Goal: Information Seeking & Learning: Learn about a topic

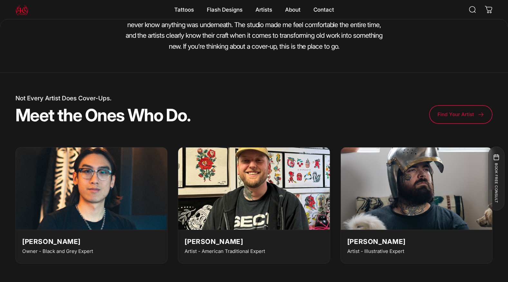
scroll to position [1076, 0]
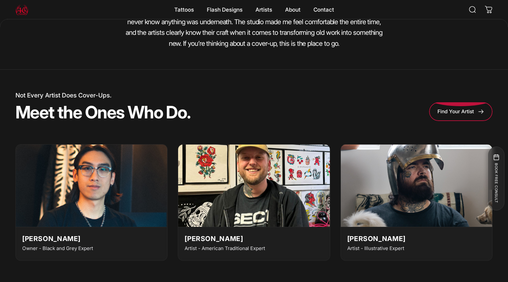
click at [456, 106] on span at bounding box center [461, 87] width 95 height 37
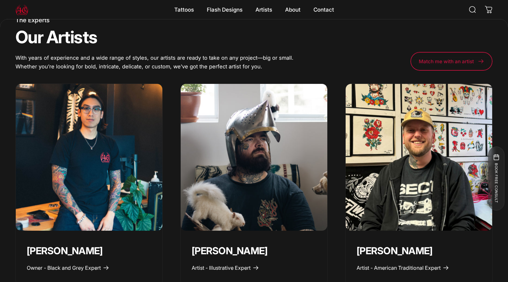
scroll to position [343, 0]
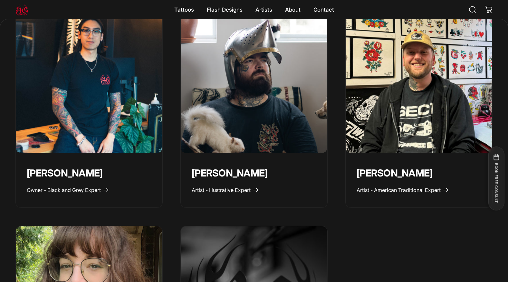
click at [260, 100] on img "Taivas Jättiläinen" at bounding box center [254, 80] width 154 height 154
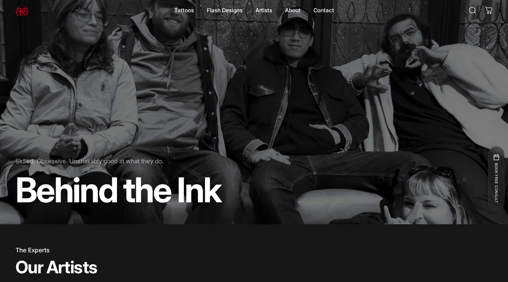
scroll to position [0, 0]
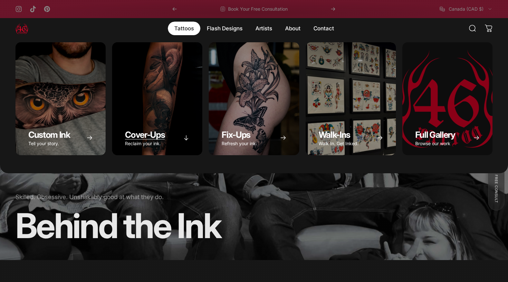
click at [160, 100] on div "Cover-Ups" at bounding box center [157, 98] width 90 height 113
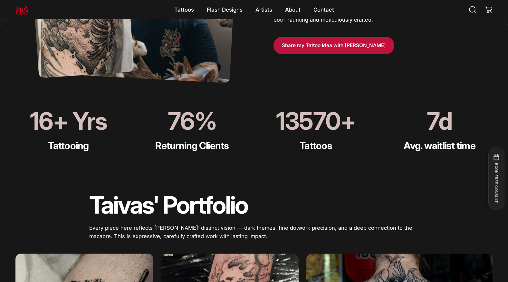
scroll to position [430, 0]
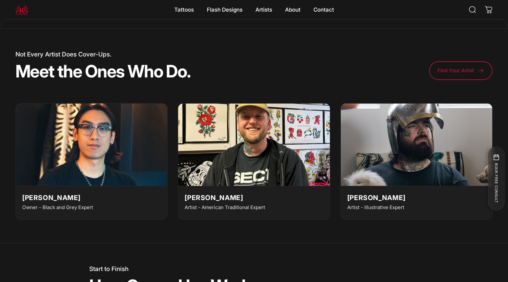
scroll to position [1138, 0]
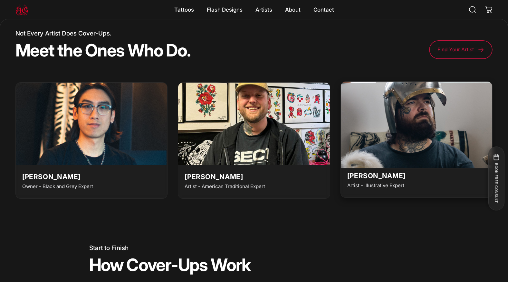
click at [431, 153] on img at bounding box center [416, 122] width 167 height 91
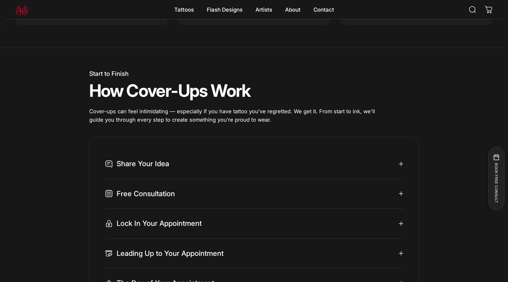
scroll to position [1314, 0]
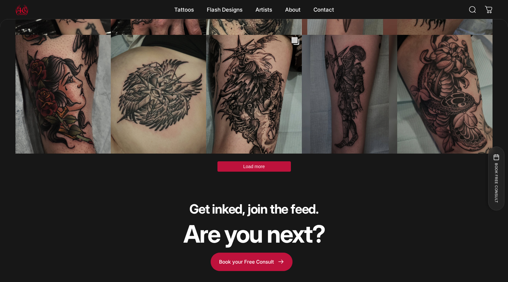
scroll to position [2034, 0]
